Goal: Information Seeking & Learning: Learn about a topic

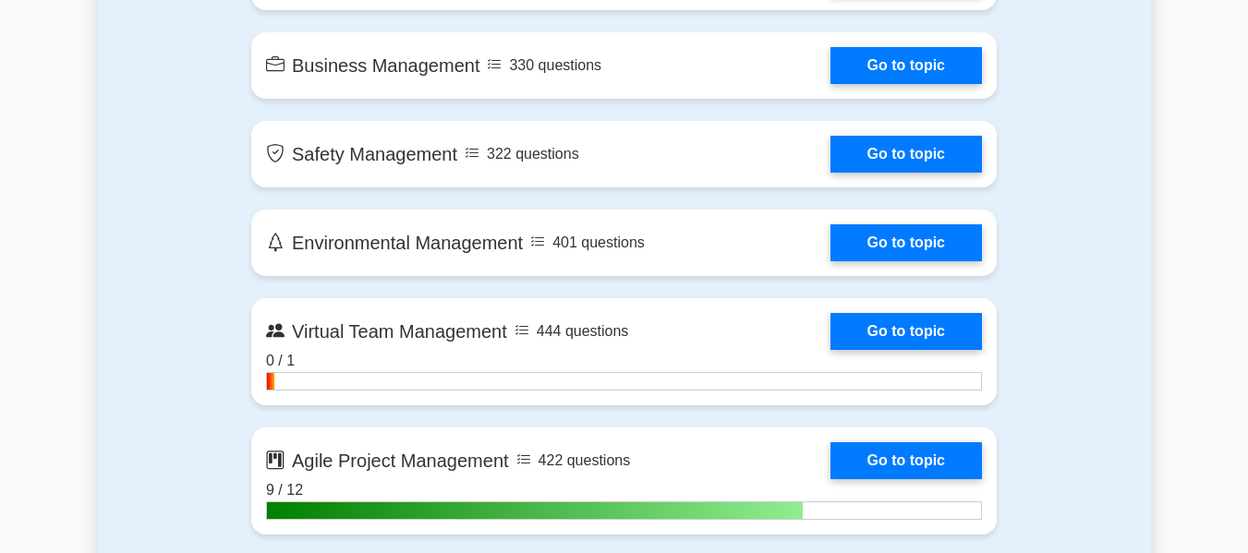
scroll to position [4248, 0]
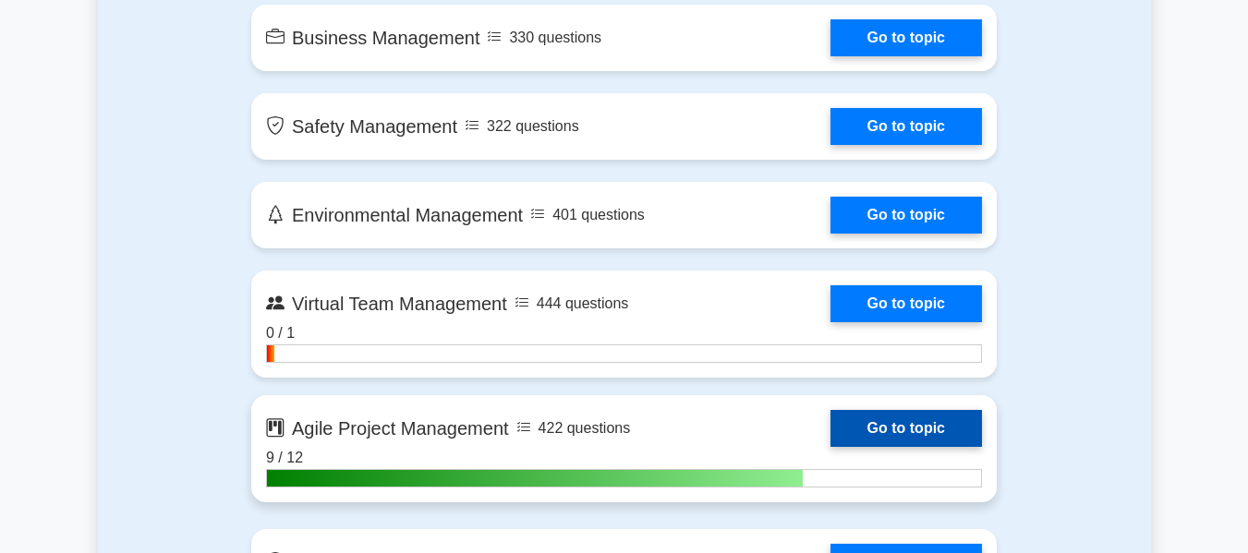
click at [870, 410] on link "Go to topic" at bounding box center [905, 428] width 151 height 37
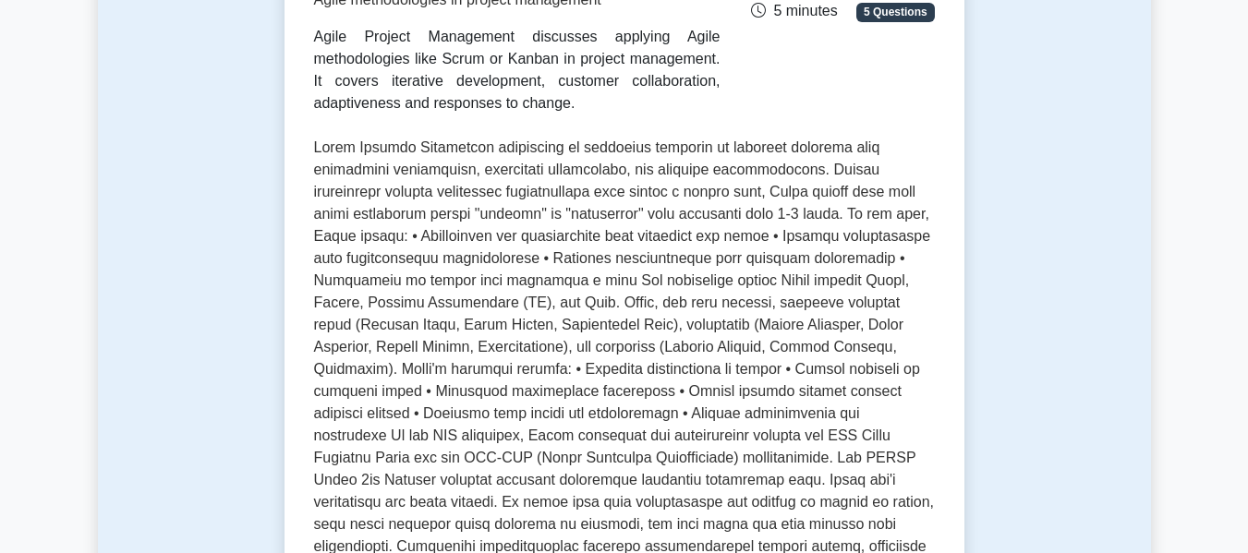
scroll to position [369, 0]
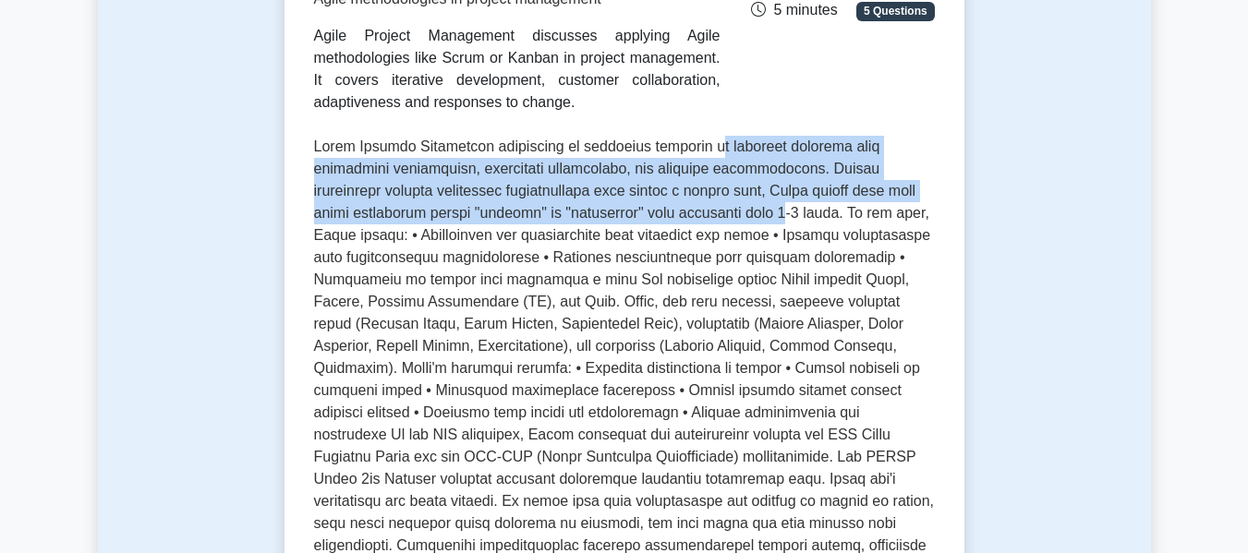
drag, startPoint x: 713, startPoint y: 144, endPoint x: 706, endPoint y: 211, distance: 66.8
click at [706, 211] on p at bounding box center [624, 368] width 621 height 465
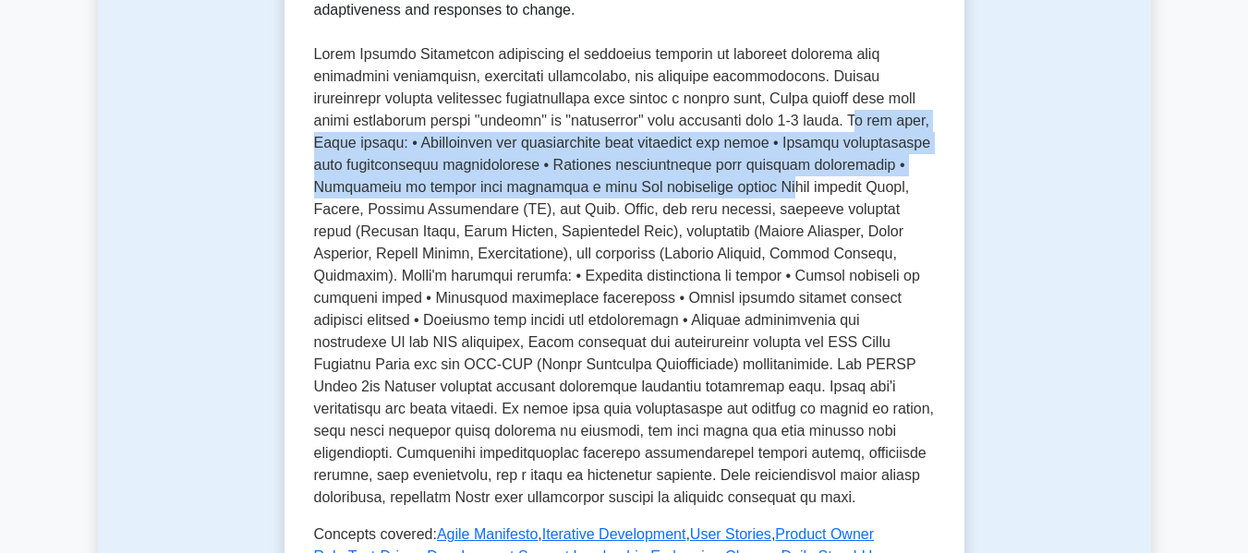
drag, startPoint x: 777, startPoint y: 119, endPoint x: 773, endPoint y: 196, distance: 76.7
click at [773, 196] on p at bounding box center [624, 275] width 621 height 465
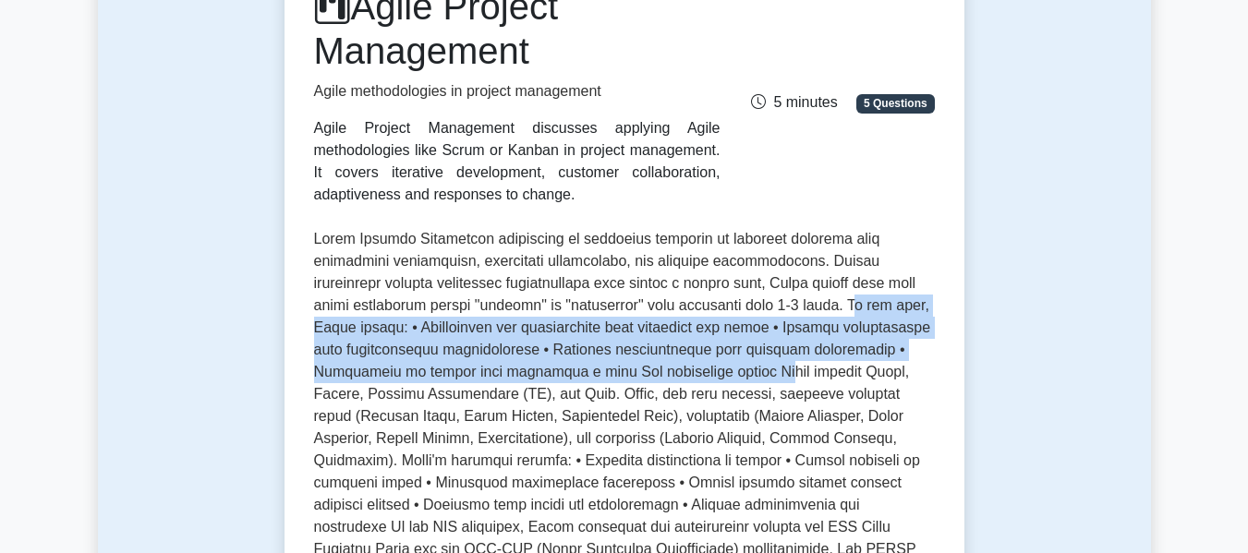
scroll to position [92, 0]
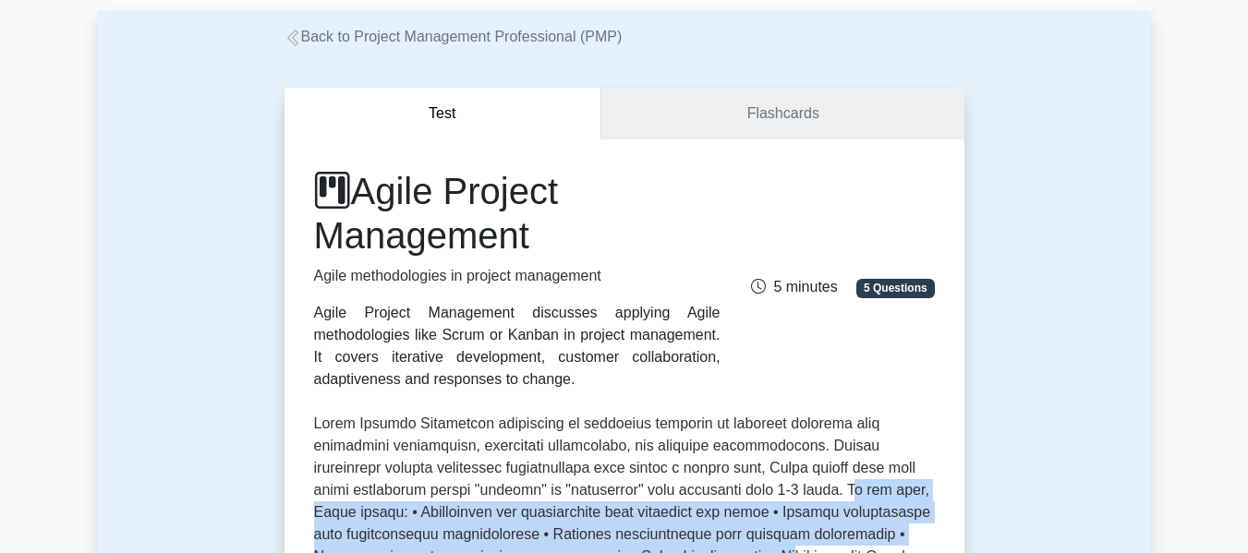
drag, startPoint x: 508, startPoint y: 316, endPoint x: 541, endPoint y: 394, distance: 85.2
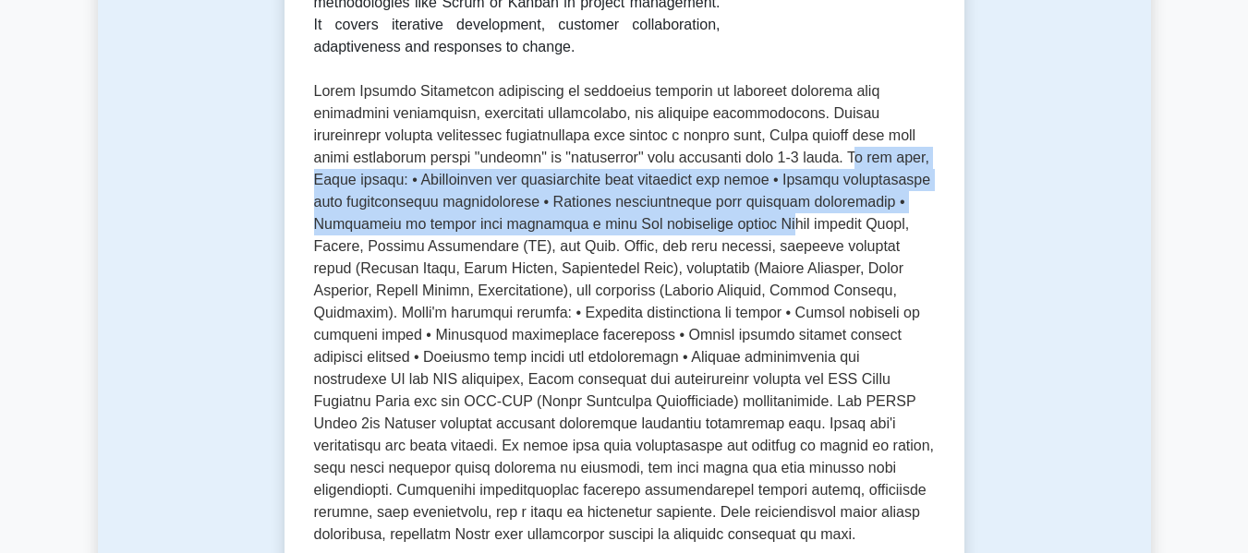
scroll to position [462, 0]
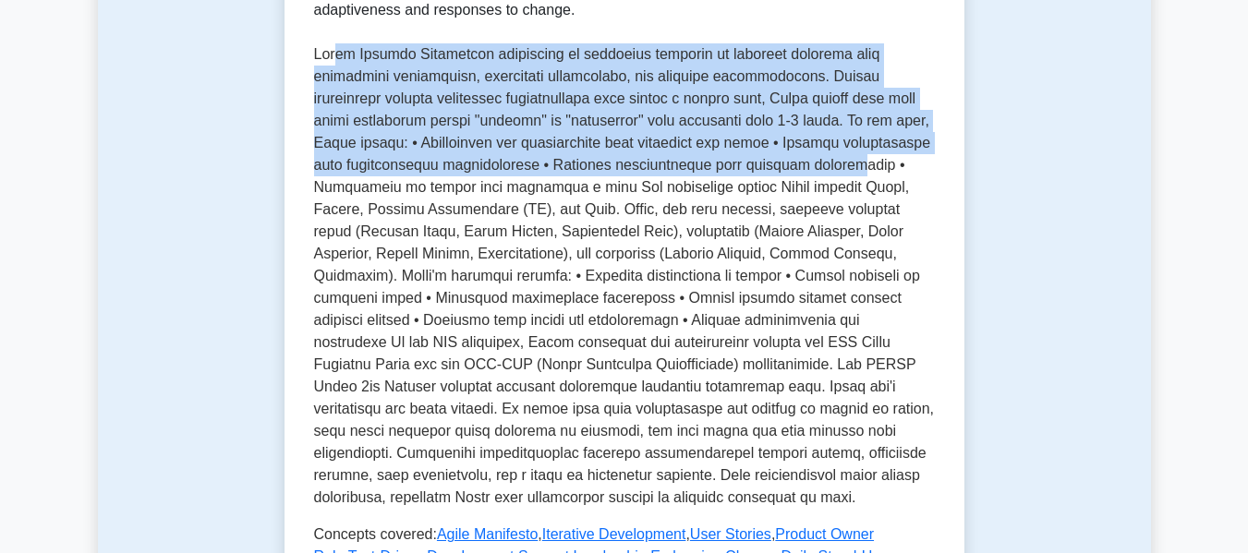
drag, startPoint x: 336, startPoint y: 53, endPoint x: 823, endPoint y: 157, distance: 497.7
click at [823, 157] on p at bounding box center [624, 275] width 621 height 465
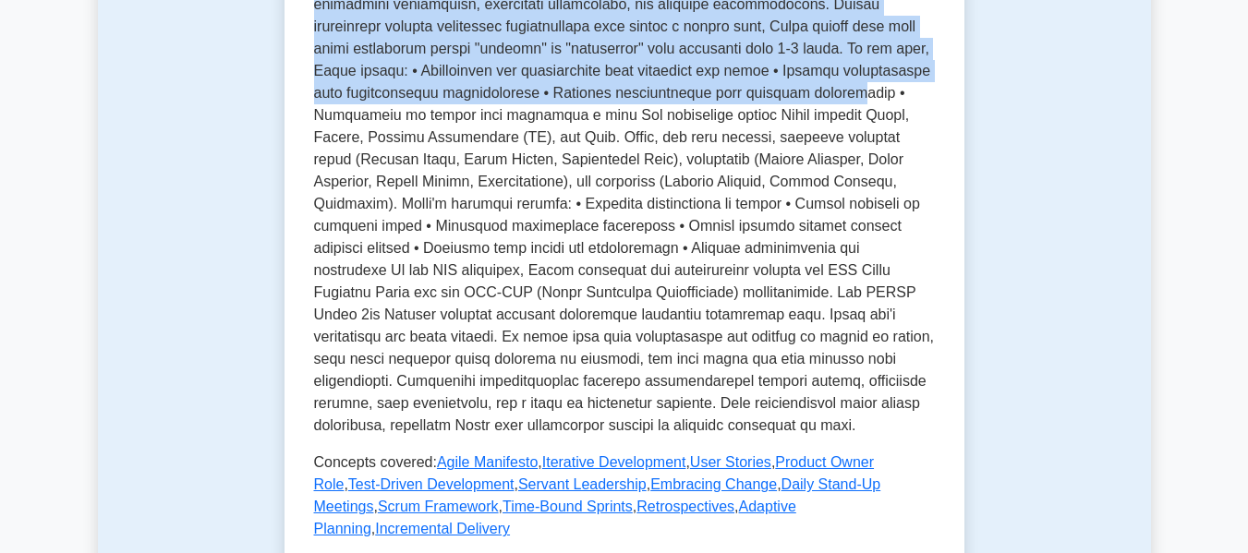
scroll to position [554, 0]
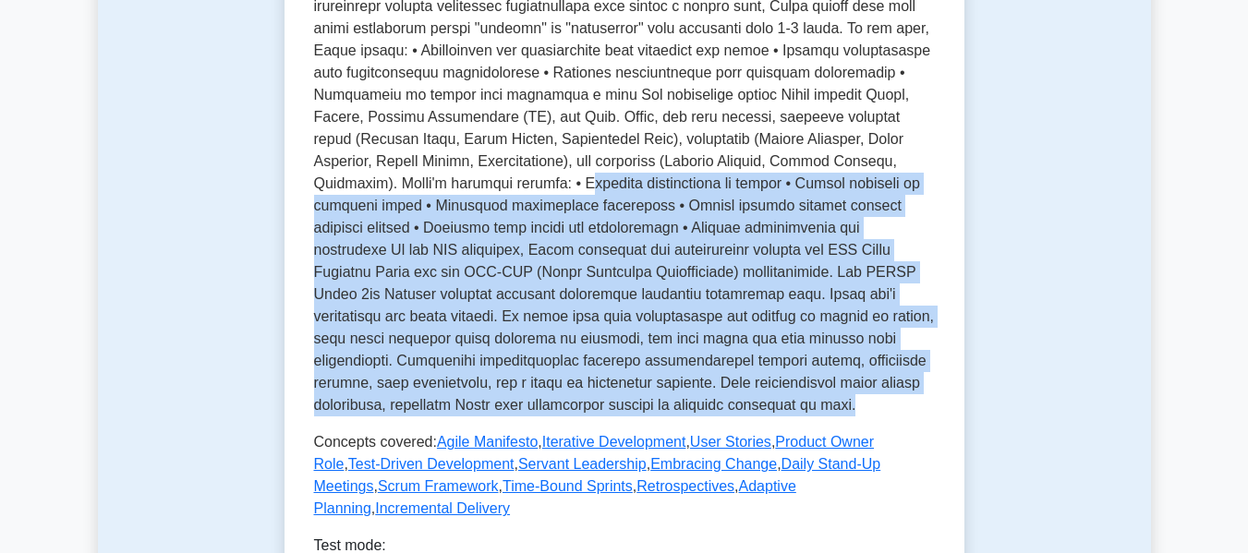
drag, startPoint x: 563, startPoint y: 183, endPoint x: 914, endPoint y: 398, distance: 411.6
click at [914, 398] on p at bounding box center [624, 183] width 621 height 465
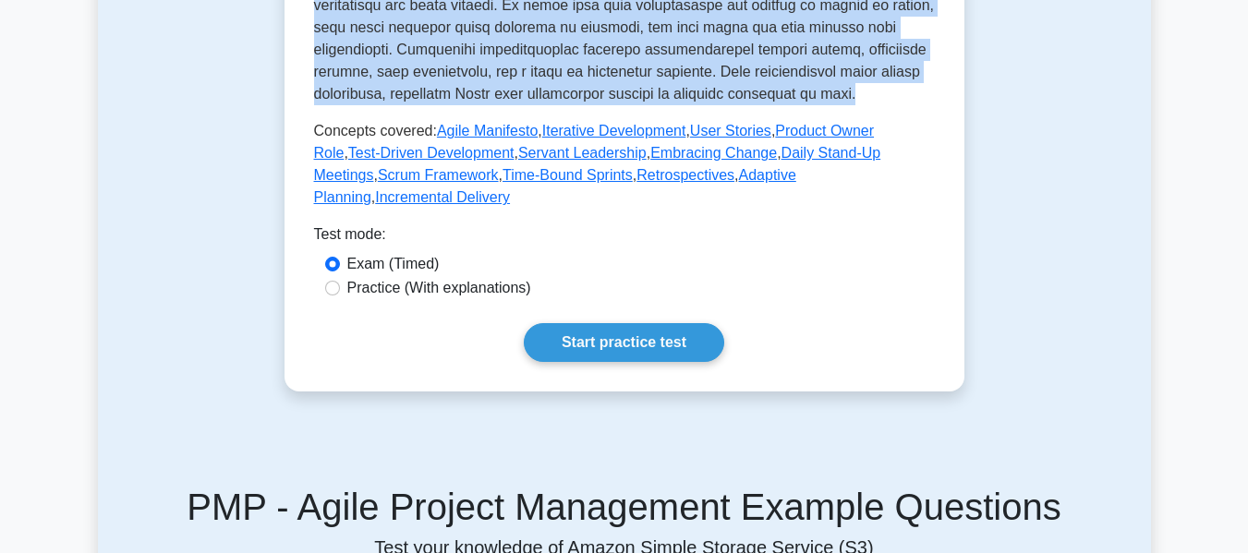
scroll to position [923, 0]
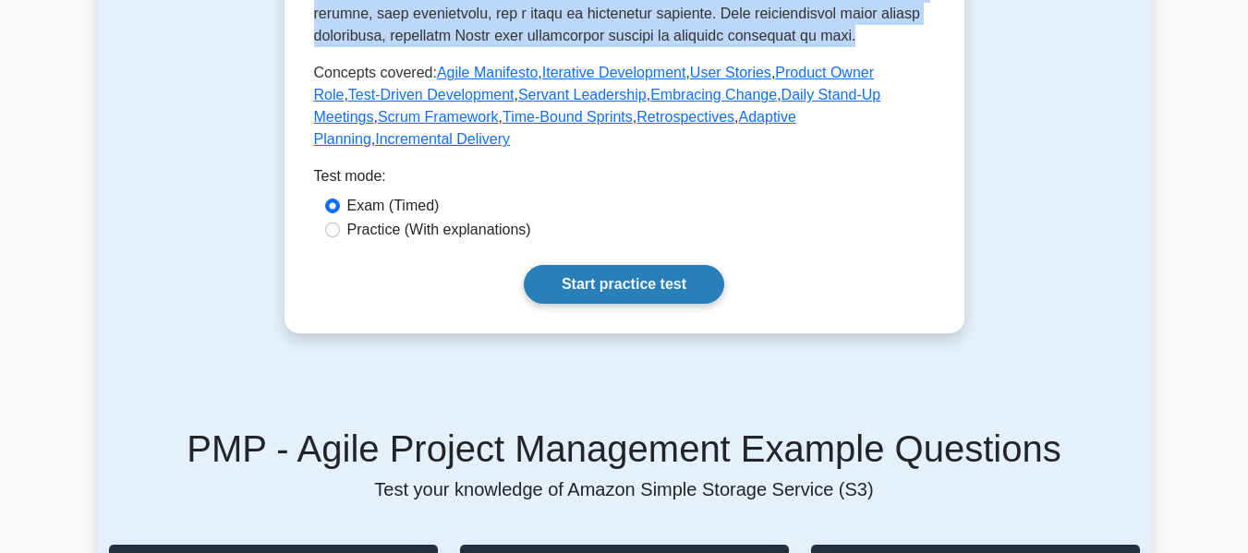
click at [632, 265] on link "Start practice test" at bounding box center [624, 284] width 200 height 39
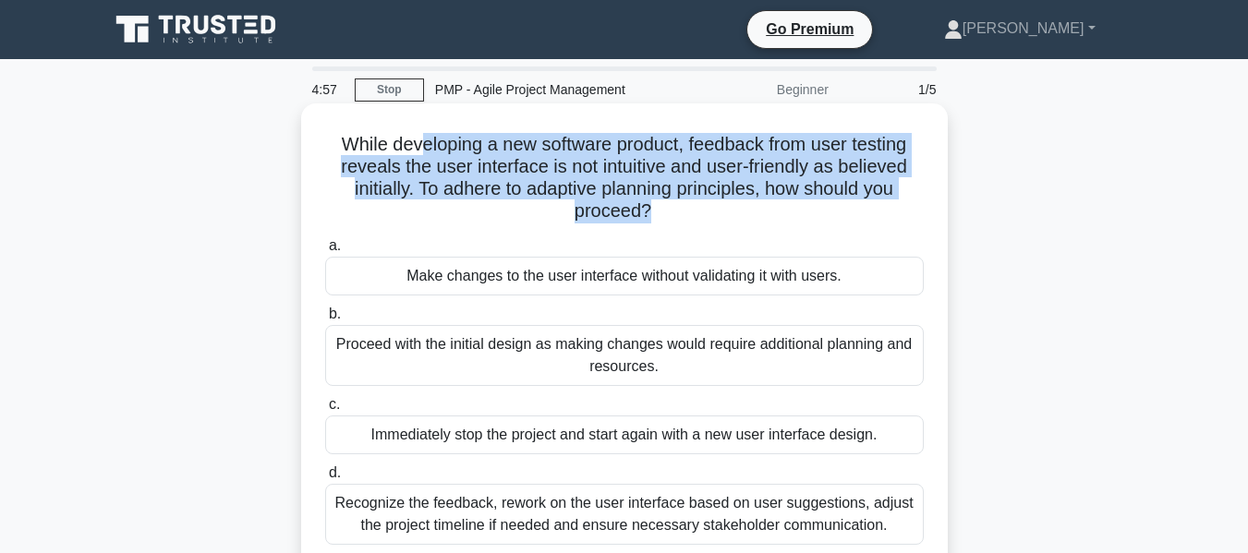
drag, startPoint x: 411, startPoint y: 132, endPoint x: 650, endPoint y: 212, distance: 252.3
click at [650, 212] on h5 "While developing a new software product, feedback from user testing reveals the…" at bounding box center [624, 178] width 602 height 91
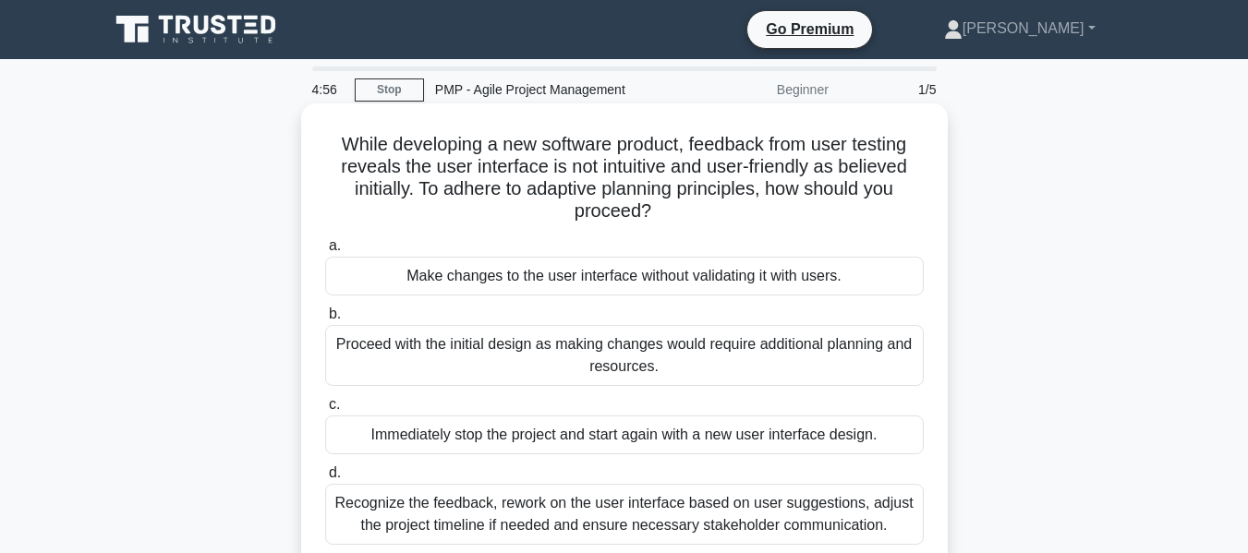
click at [673, 222] on icon ".spinner_0XTQ{transform-origin:center;animation:spinner_y6GP .75s linear infini…" at bounding box center [662, 212] width 22 height 22
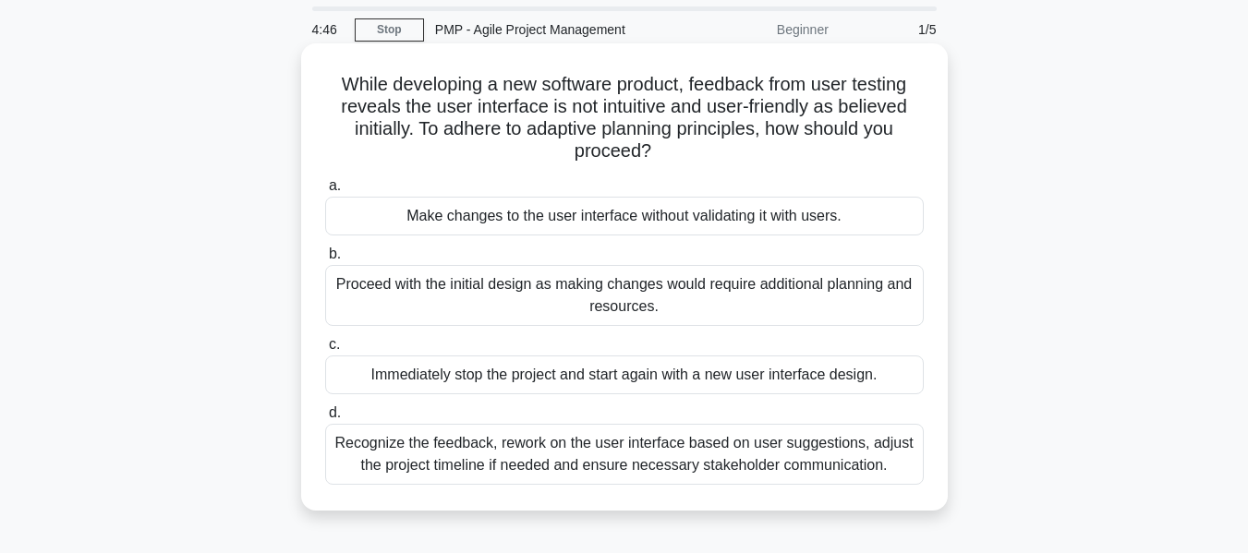
scroll to position [92, 0]
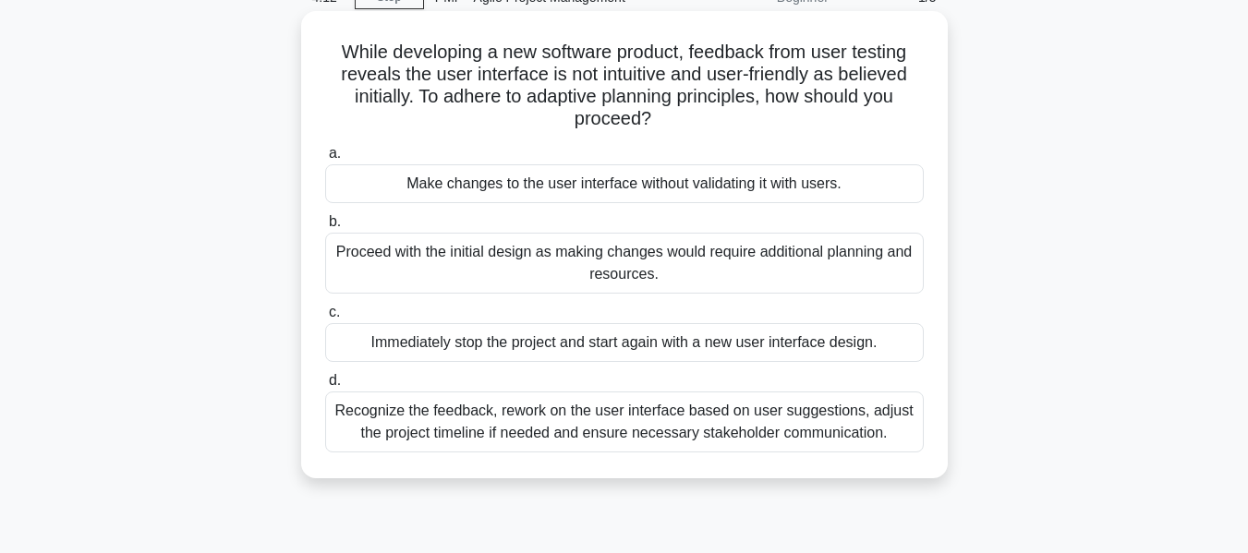
click at [597, 431] on div "Recognize the feedback, rework on the user interface based on user suggestions,…" at bounding box center [624, 422] width 598 height 61
click at [325, 387] on input "d. Recognize the feedback, rework on the user interface based on user suggestio…" at bounding box center [325, 381] width 0 height 12
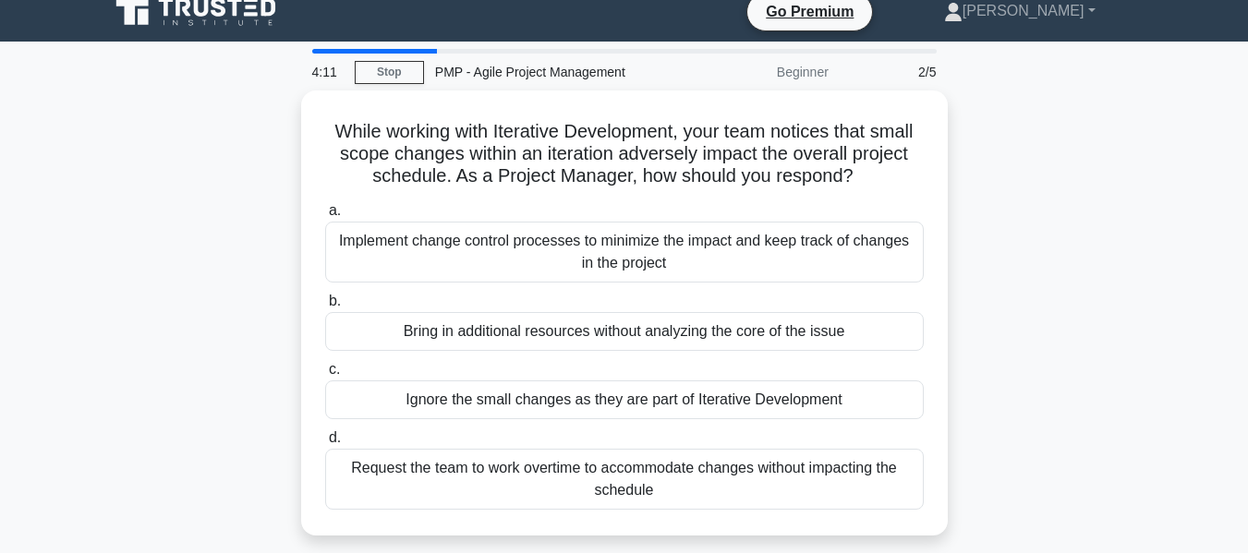
scroll to position [0, 0]
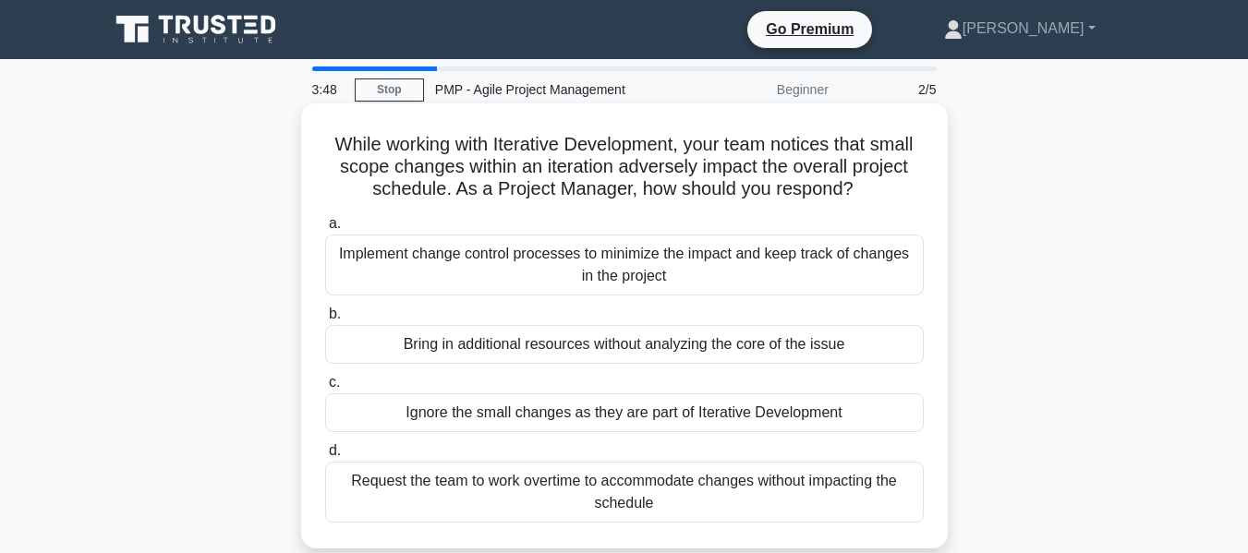
click at [587, 264] on div "Implement change control processes to minimize the impact and keep track of cha…" at bounding box center [624, 265] width 598 height 61
click at [325, 230] on input "a. Implement change control processes to minimize the impact and keep track of …" at bounding box center [325, 224] width 0 height 12
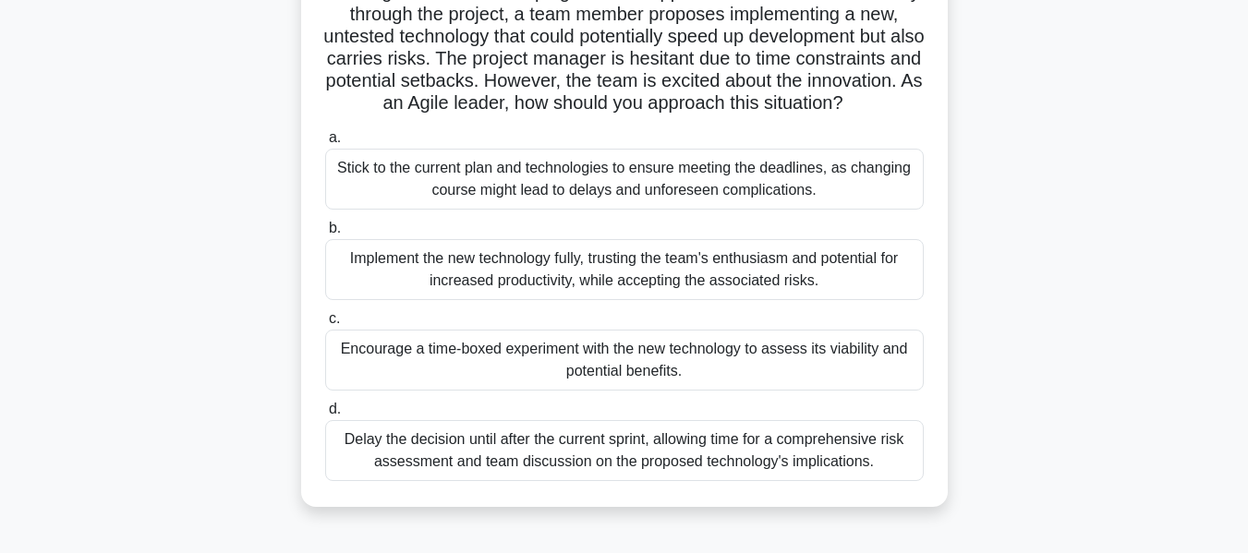
scroll to position [185, 0]
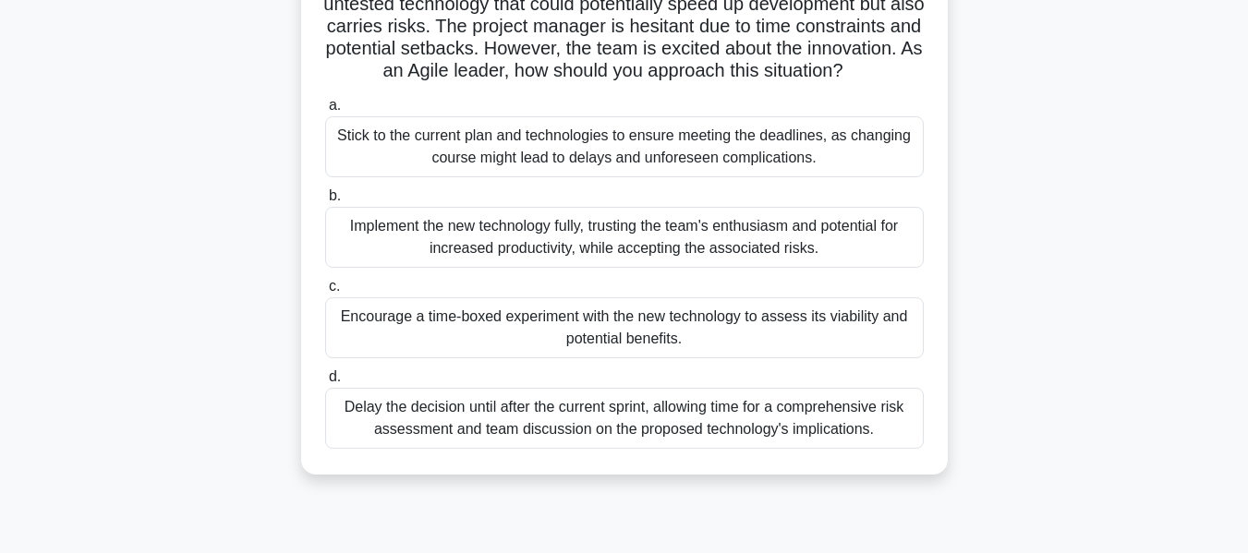
click at [643, 329] on div "Encourage a time-boxed experiment with the new technology to assess its viabili…" at bounding box center [624, 327] width 598 height 61
click at [325, 293] on input "c. Encourage a time-boxed experiment with the new technology to assess its viab…" at bounding box center [325, 287] width 0 height 12
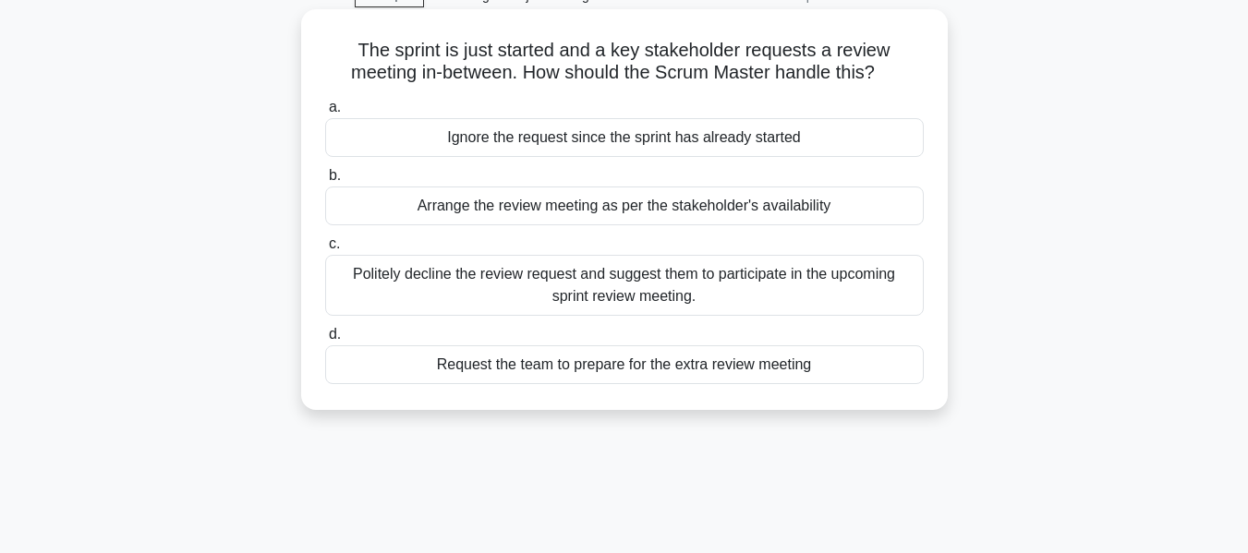
scroll to position [0, 0]
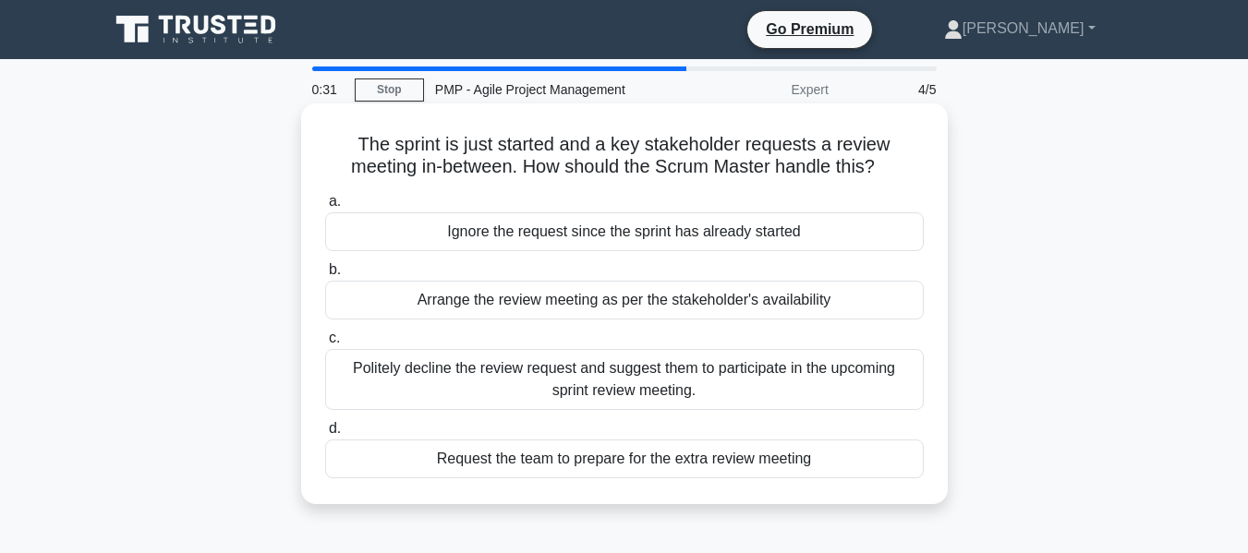
click at [571, 389] on div "Politely decline the review request and suggest them to participate in the upco…" at bounding box center [624, 379] width 598 height 61
click at [325, 344] on input "c. Politely decline the review request and suggest them to participate in the u…" at bounding box center [325, 338] width 0 height 12
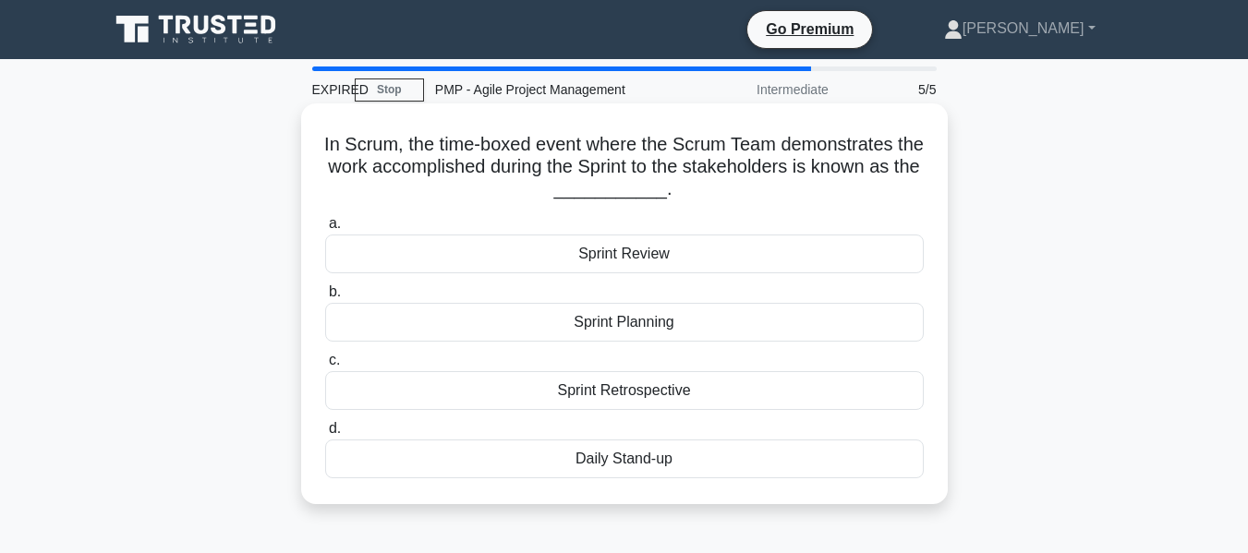
click at [679, 331] on div "Sprint Planning" at bounding box center [624, 322] width 598 height 39
click at [325, 298] on input "b. Sprint Planning" at bounding box center [325, 292] width 0 height 12
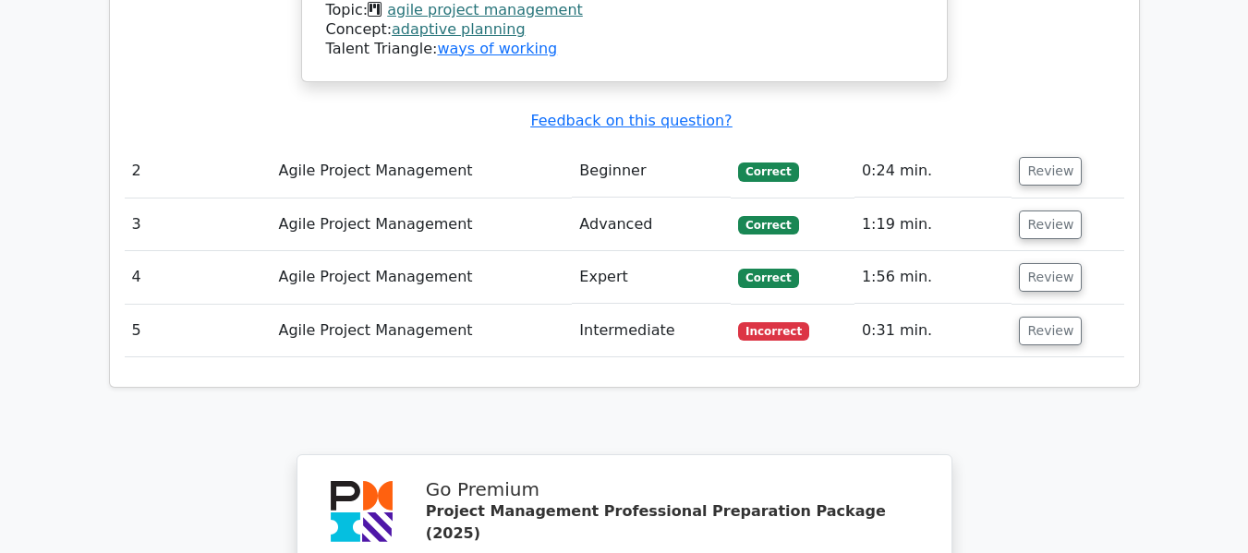
scroll to position [2309, 0]
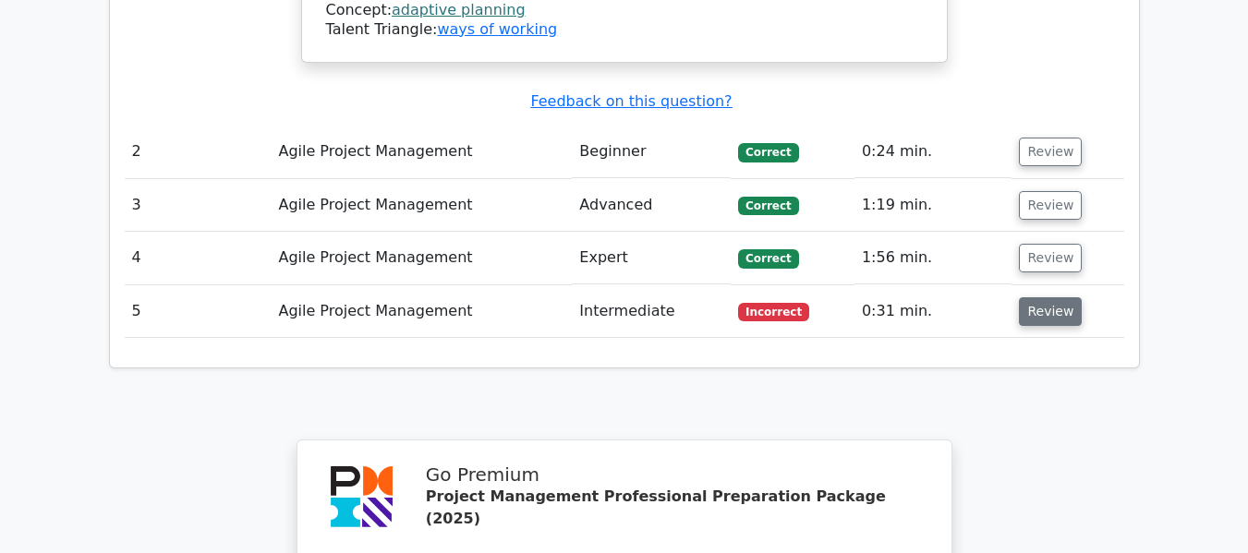
click at [1036, 297] on button "Review" at bounding box center [1050, 311] width 63 height 29
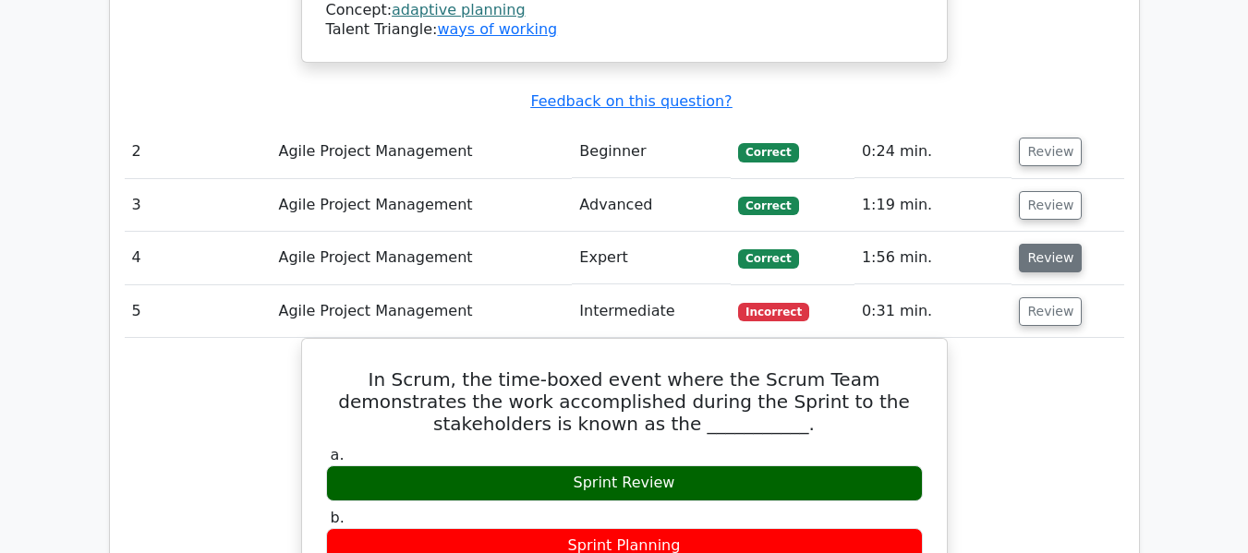
click at [1041, 244] on button "Review" at bounding box center [1050, 258] width 63 height 29
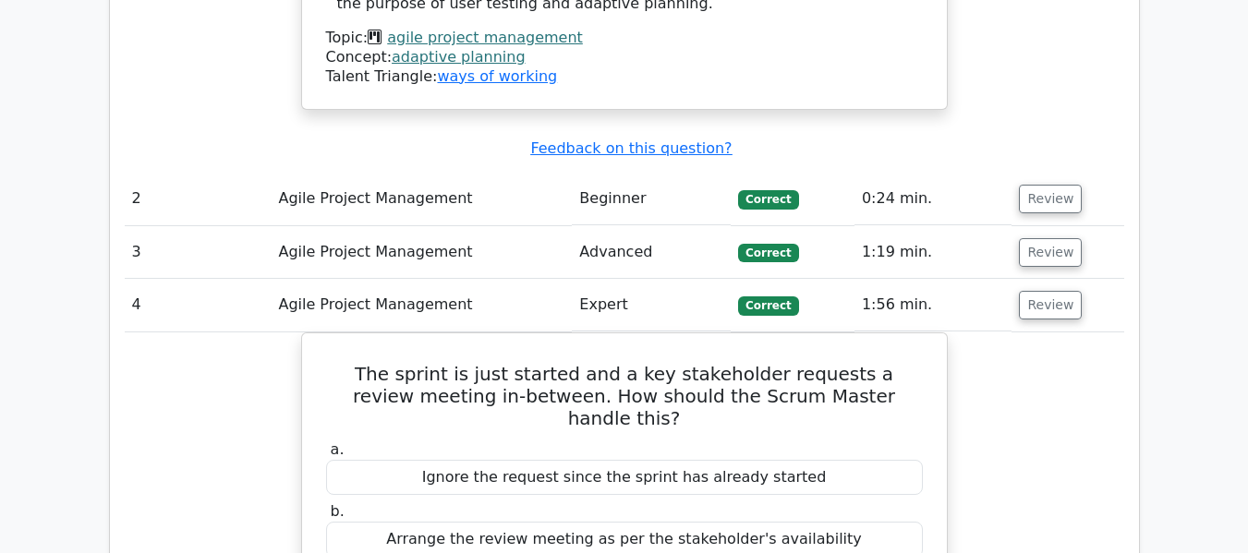
scroll to position [2216, 0]
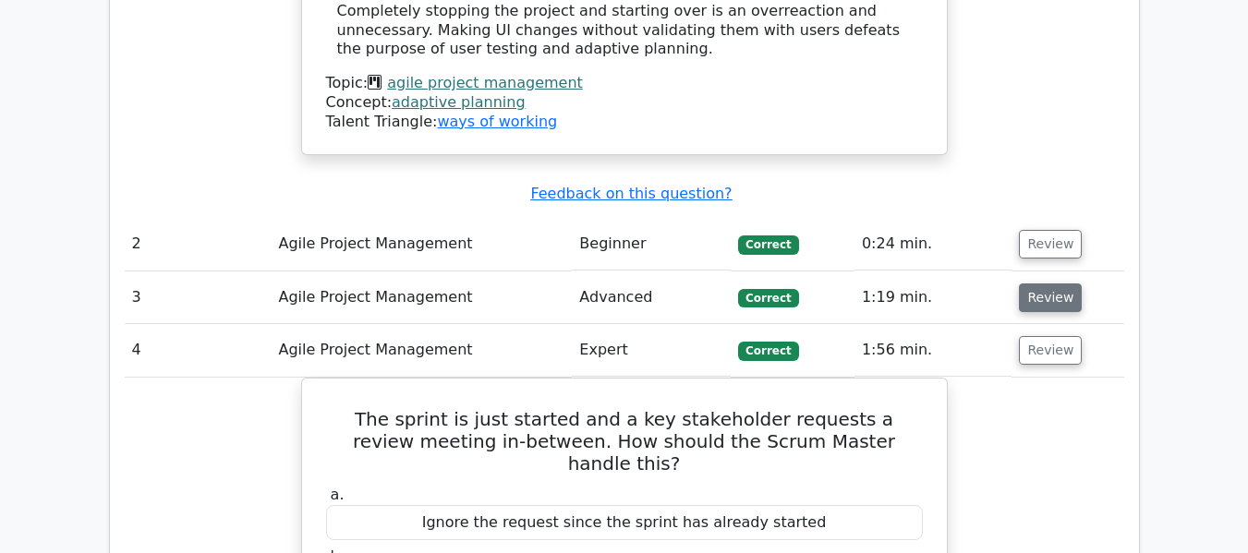
click at [1031, 284] on button "Review" at bounding box center [1050, 298] width 63 height 29
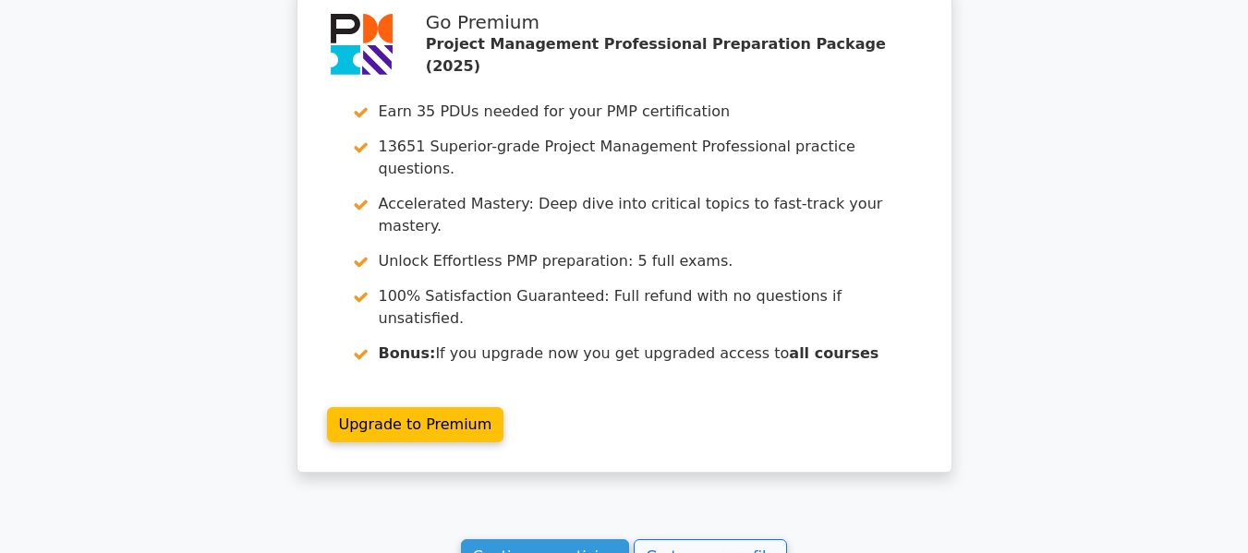
scroll to position [5825, 0]
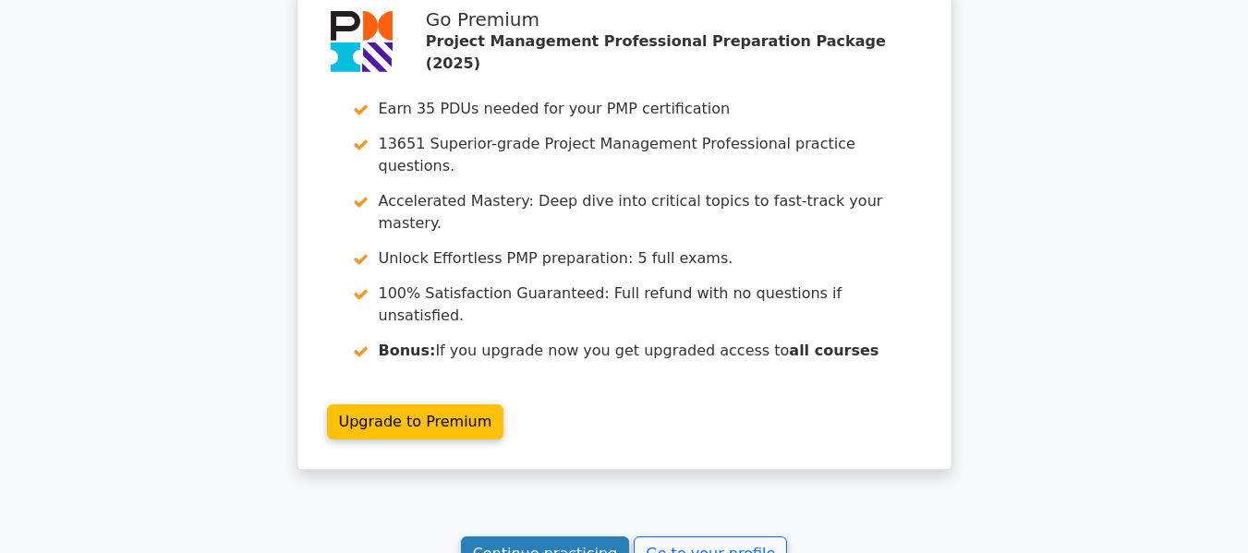
click at [549, 537] on link "Continue practicing" at bounding box center [545, 554] width 169 height 35
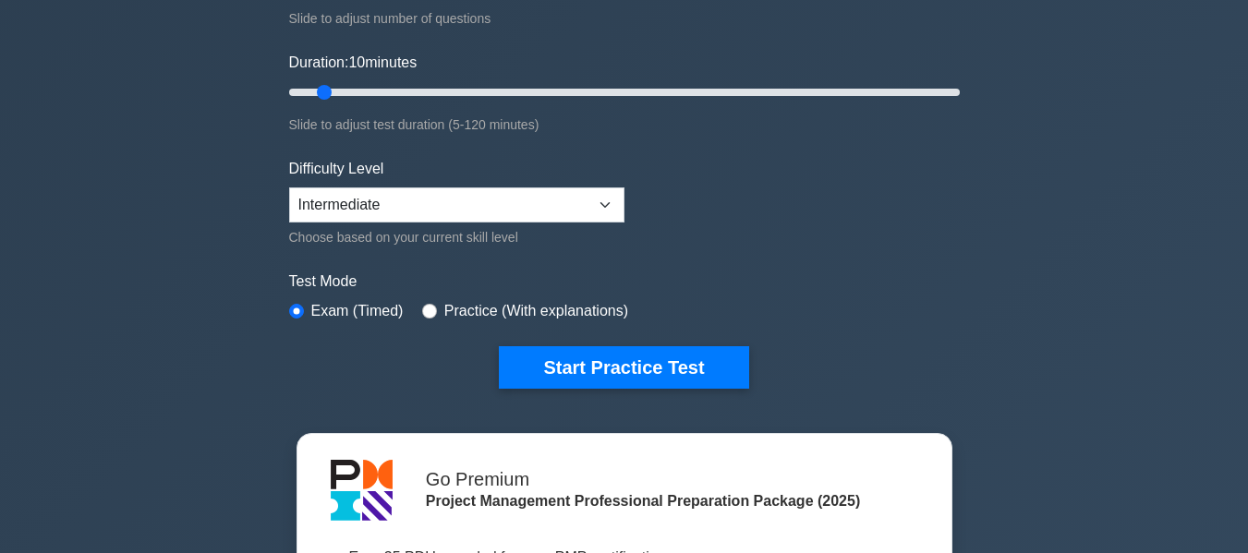
scroll to position [277, 0]
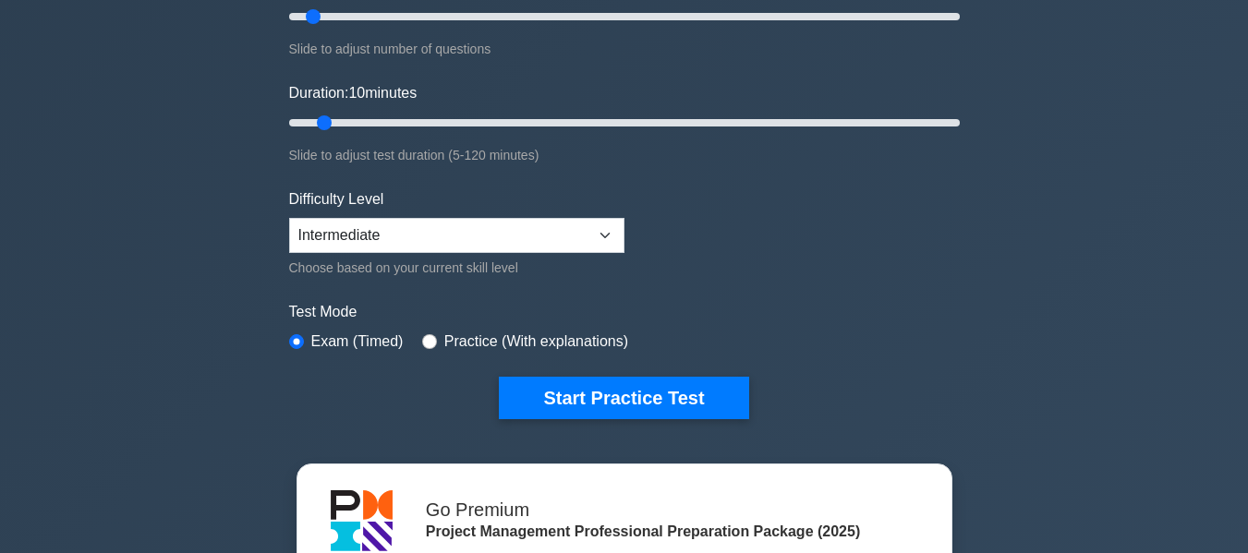
click at [682, 361] on form "Topics Scope Management Time Management Cost Management Quality Management Risk…" at bounding box center [624, 134] width 670 height 571
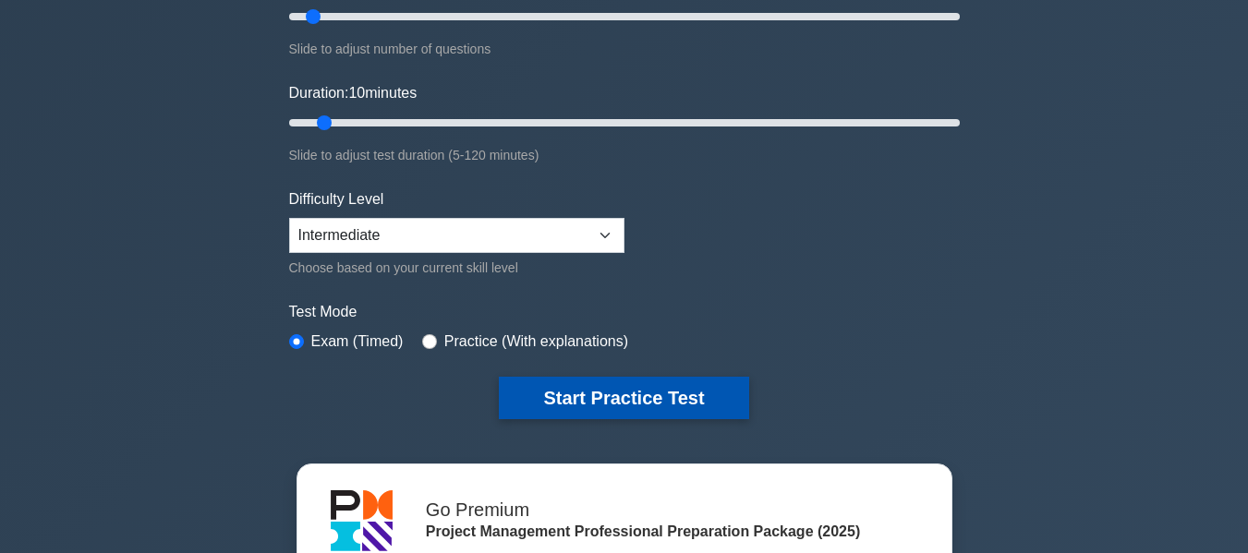
click at [676, 380] on button "Start Practice Test" at bounding box center [623, 398] width 249 height 42
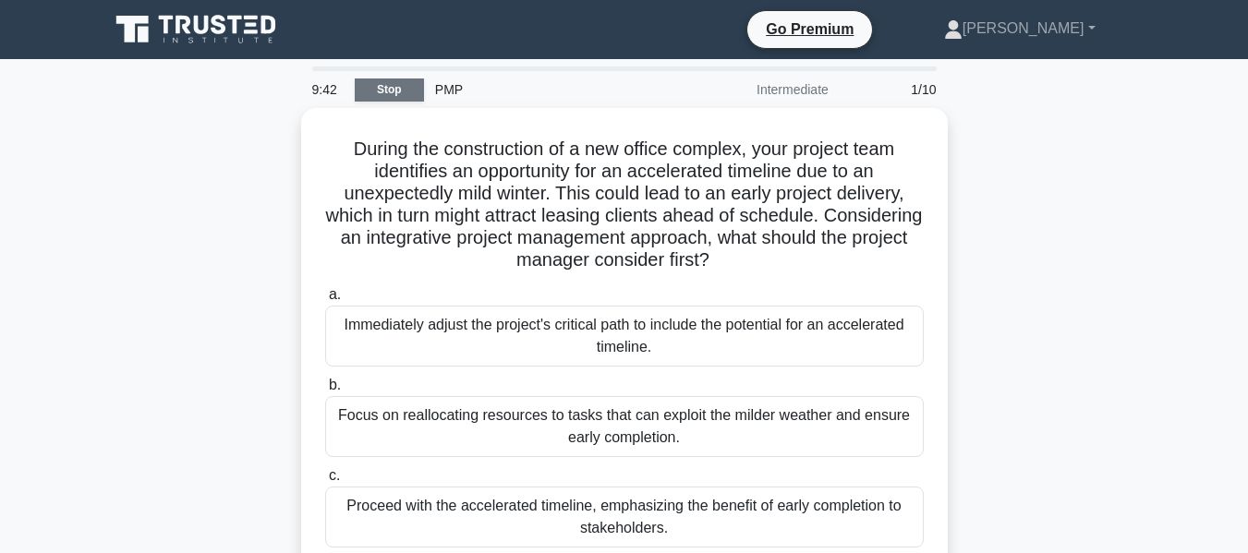
click at [396, 86] on link "Stop" at bounding box center [389, 89] width 69 height 23
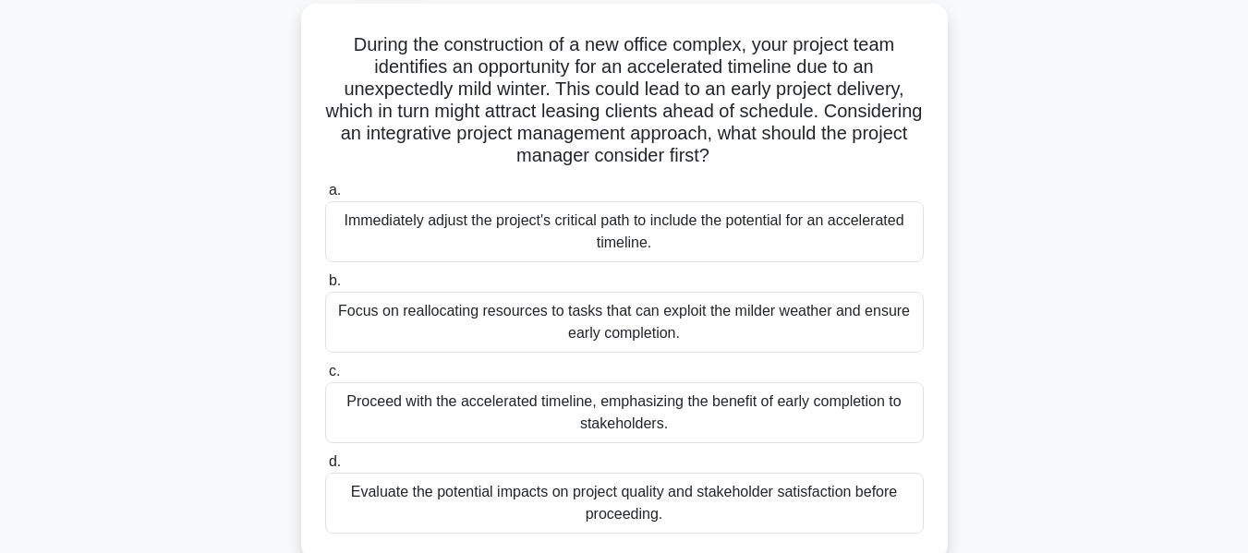
scroll to position [350, 0]
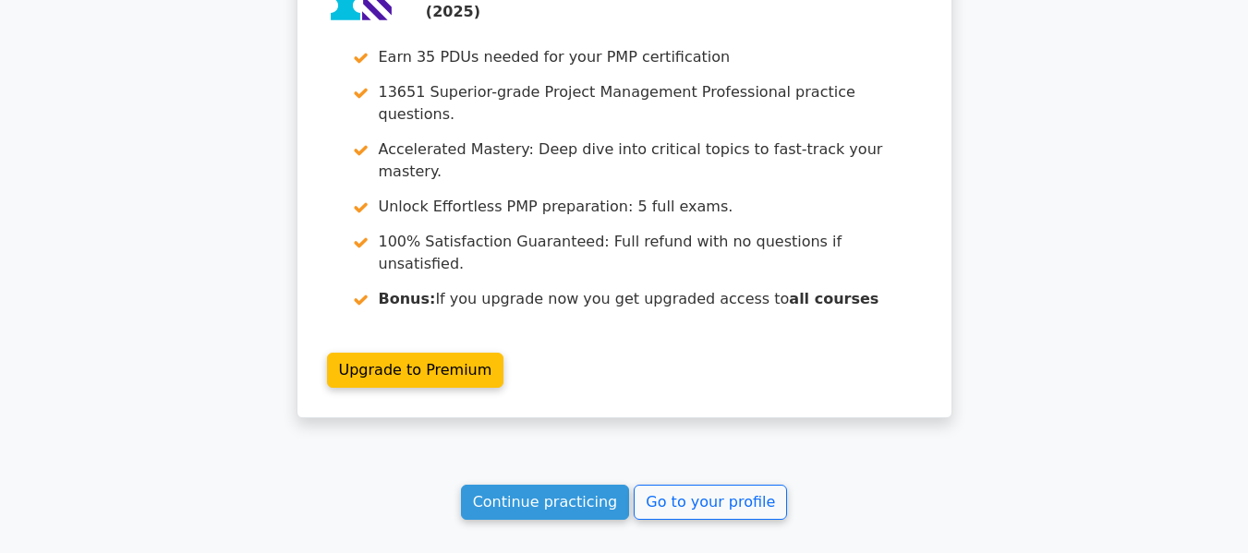
scroll to position [1718, 0]
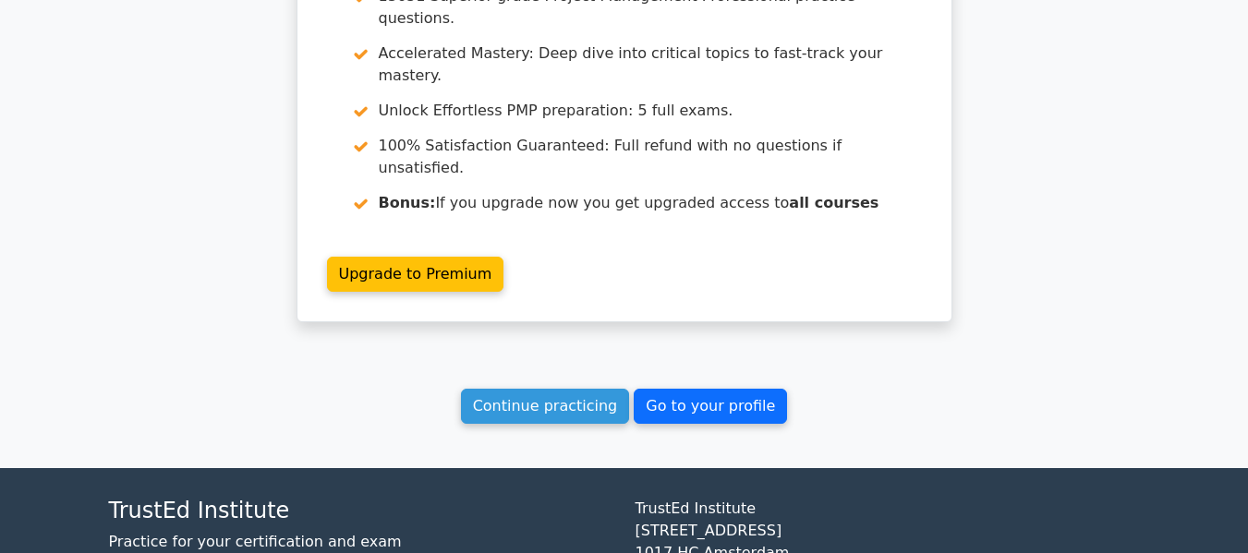
click at [670, 389] on link "Go to your profile" at bounding box center [710, 406] width 153 height 35
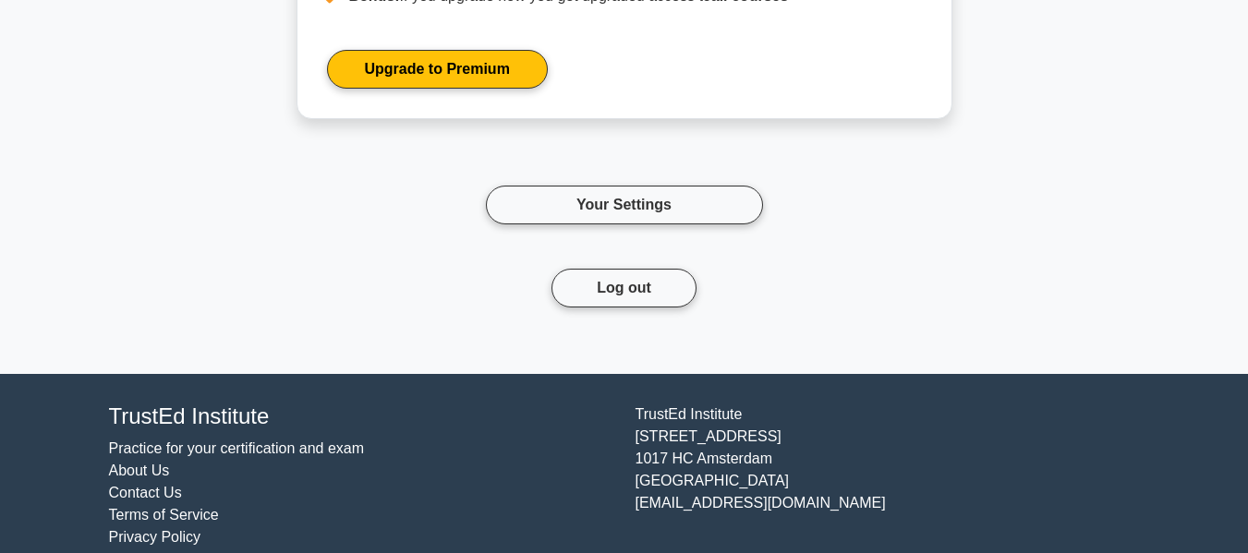
scroll to position [4784, 0]
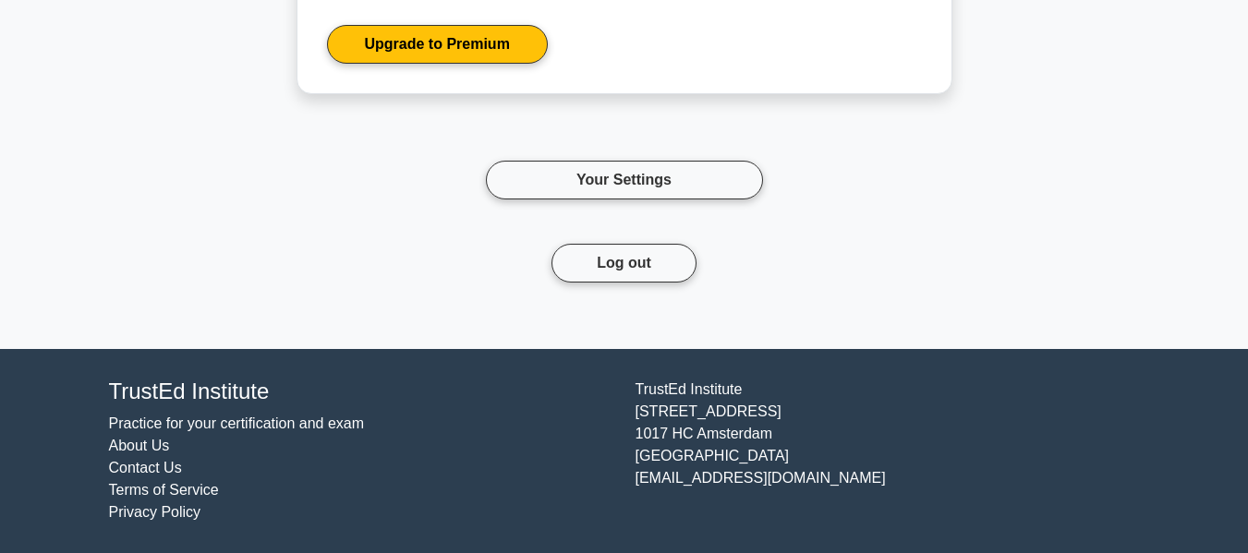
click at [373, 207] on div "Your Settings" at bounding box center [624, 179] width 1053 height 127
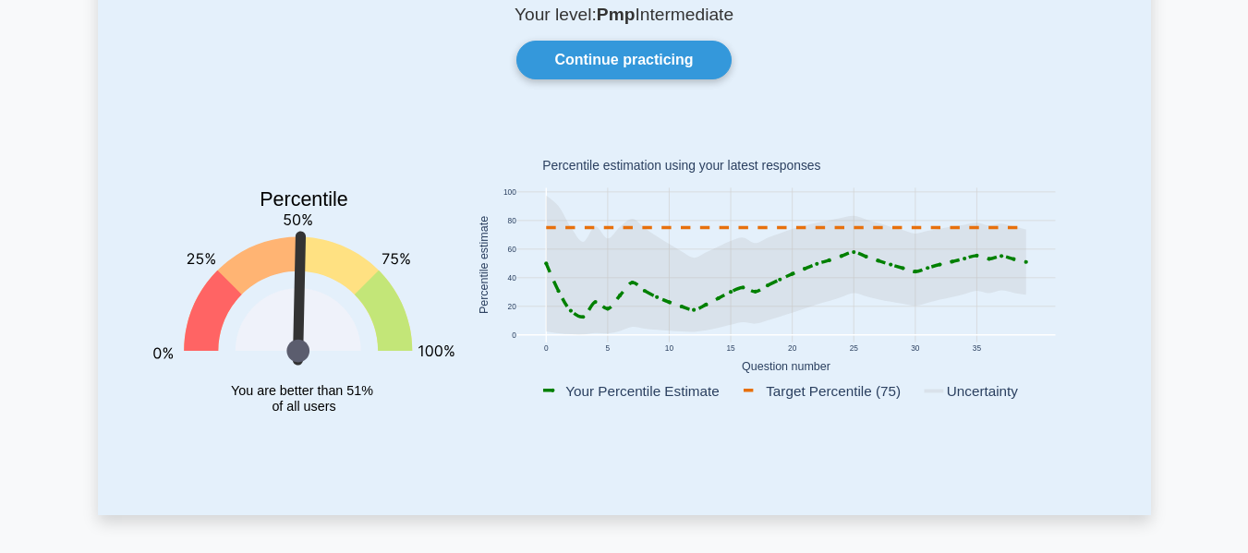
scroll to position [0, 0]
